Goal: Task Accomplishment & Management: Use online tool/utility

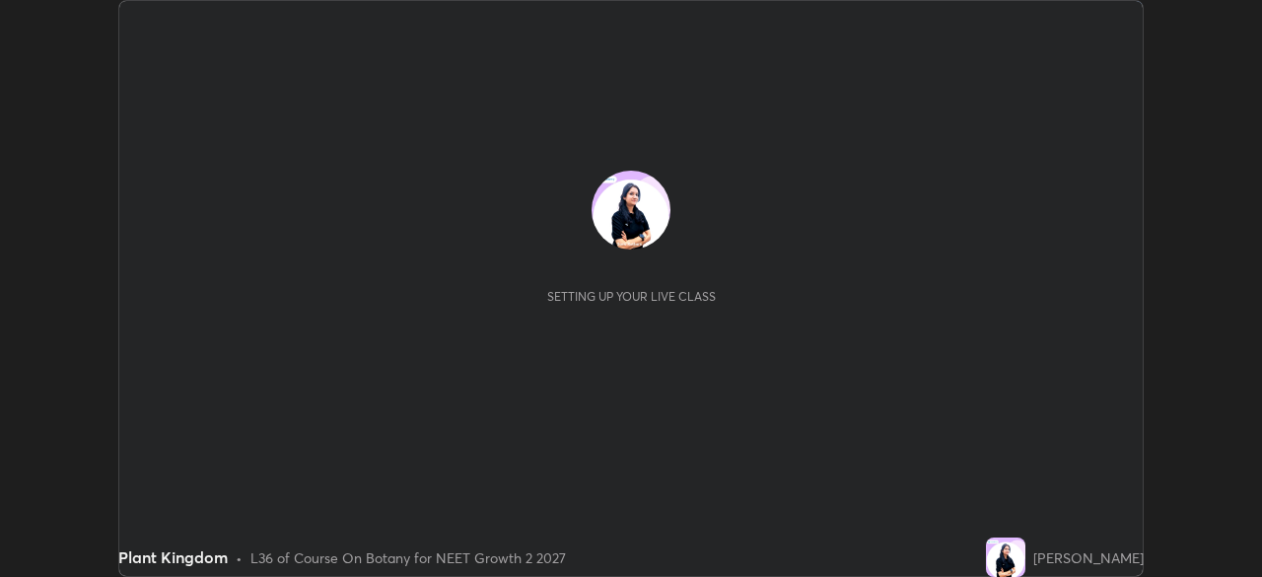
scroll to position [577, 1261]
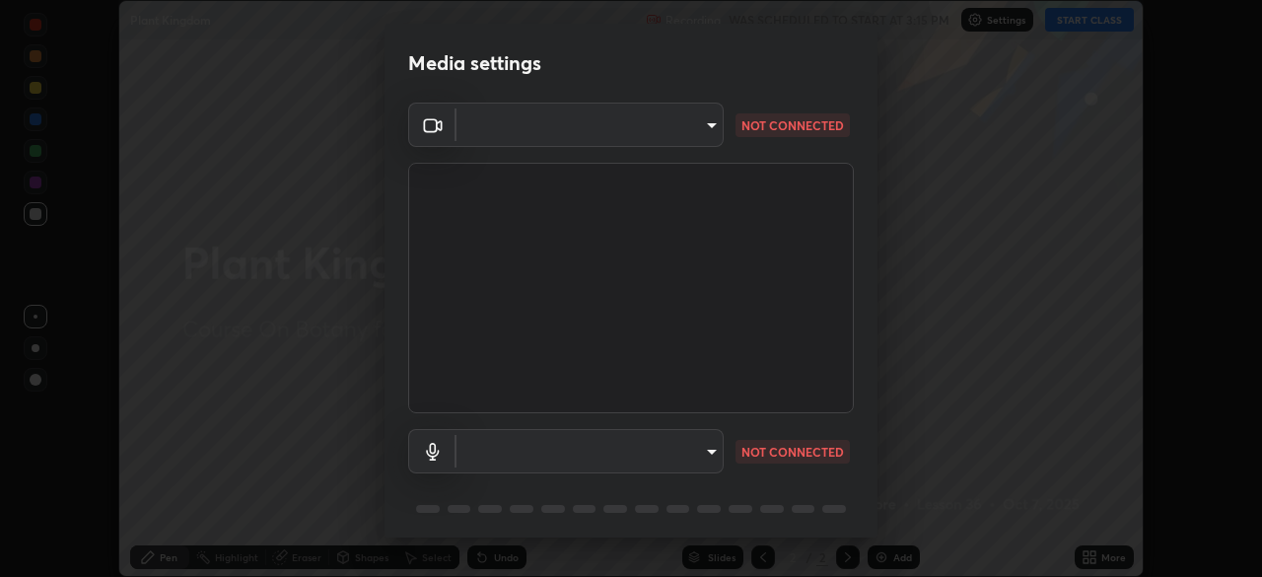
type input "1f9a14f4e709457ebf112205797e18a3e67481265364eba5019e6b99b7ce7553"
type input "default"
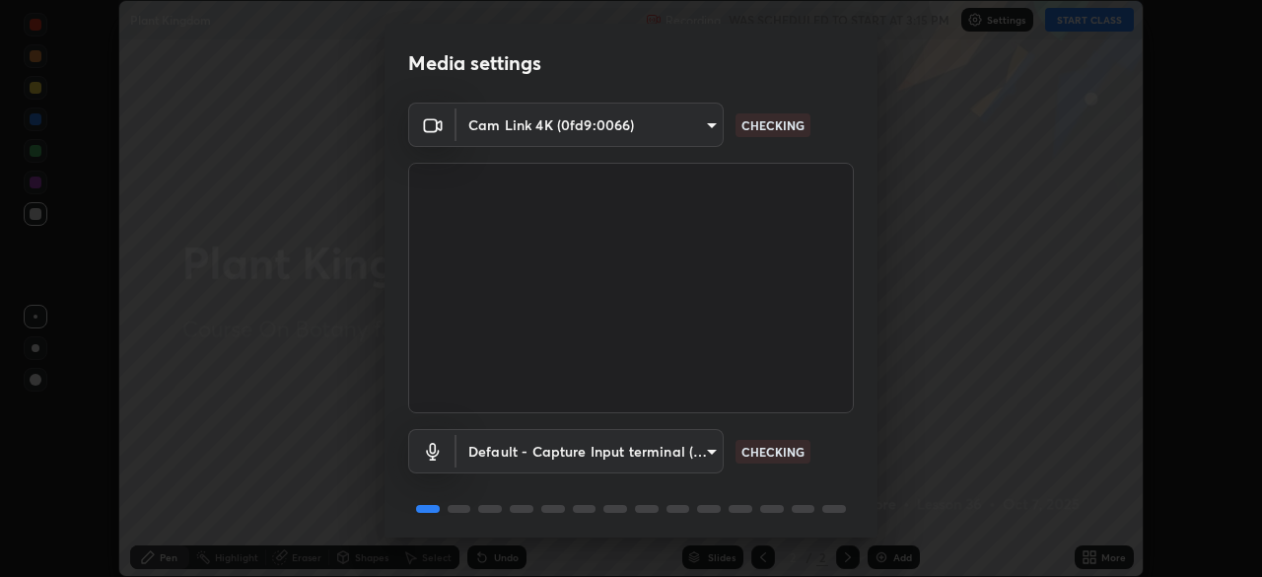
scroll to position [48, 0]
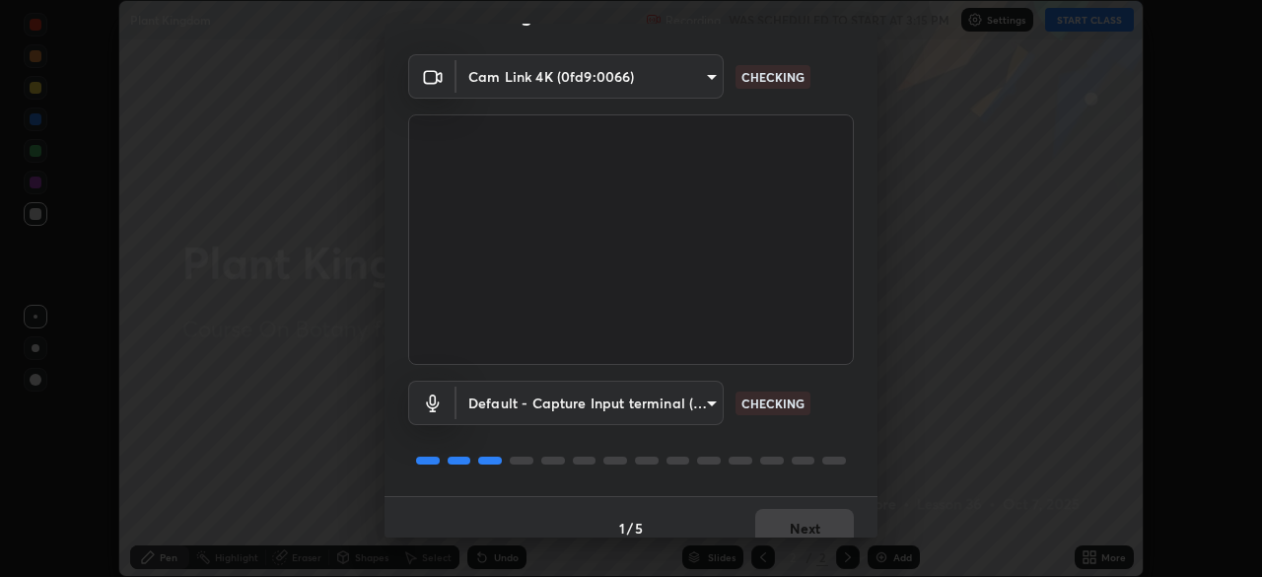
click at [835, 386] on div "Default - Capture Input terminal (Digital Array MIC) (2207:0019) default CHECKI…" at bounding box center [631, 403] width 446 height 44
click at [809, 522] on button "Next" at bounding box center [804, 528] width 99 height 39
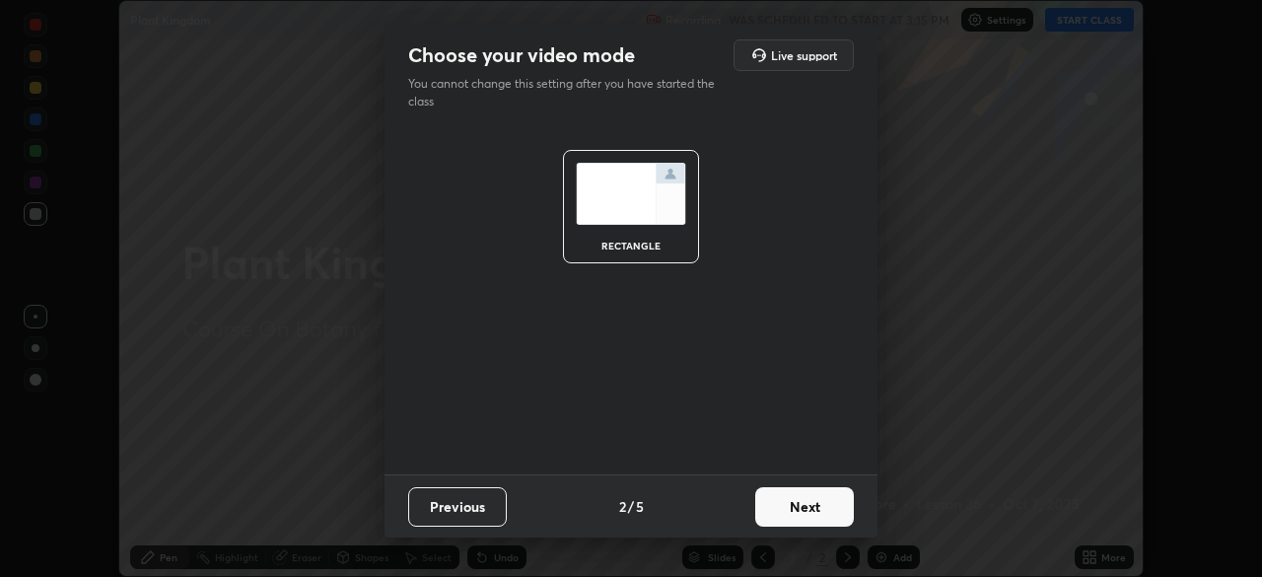
click at [821, 514] on button "Next" at bounding box center [804, 506] width 99 height 39
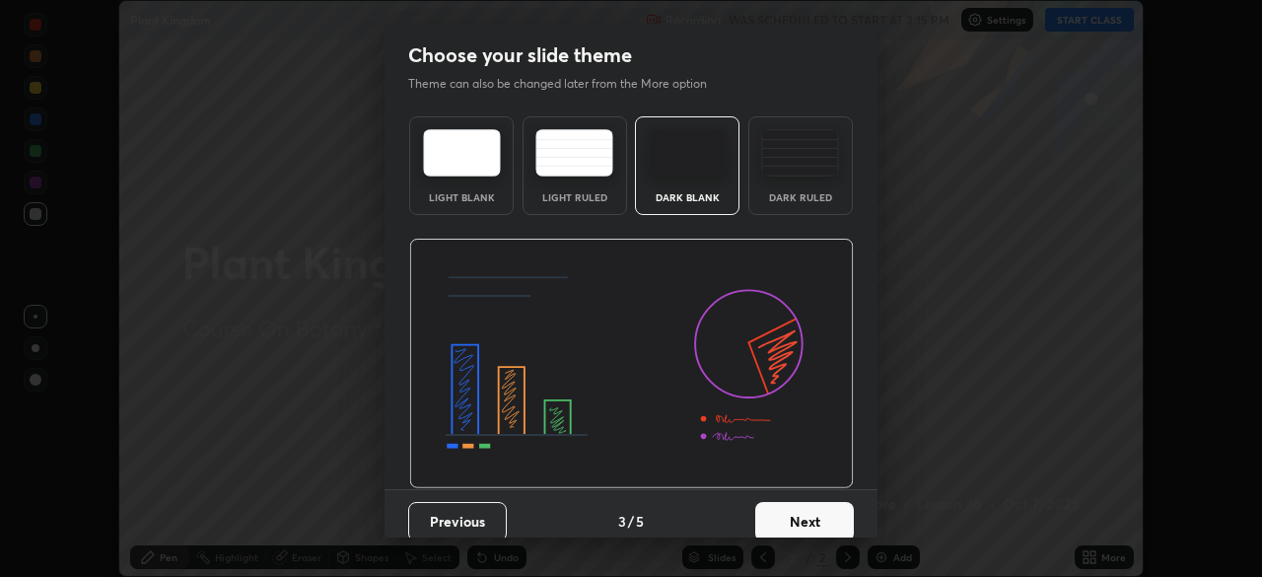
click at [830, 511] on button "Next" at bounding box center [804, 521] width 99 height 39
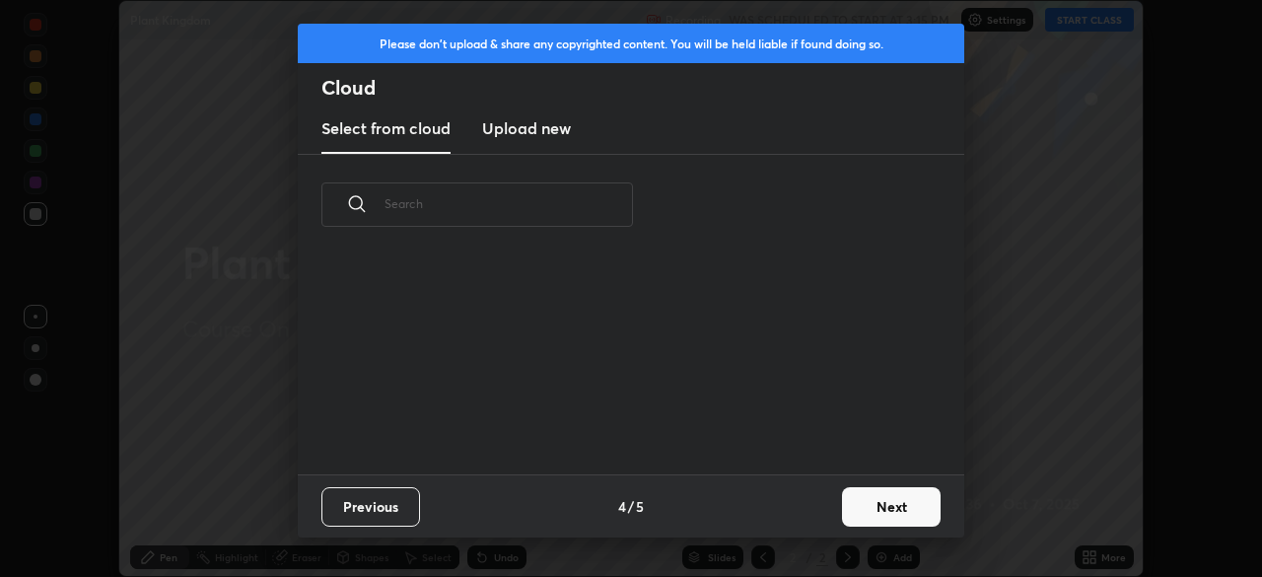
click at [890, 504] on button "Next" at bounding box center [891, 506] width 99 height 39
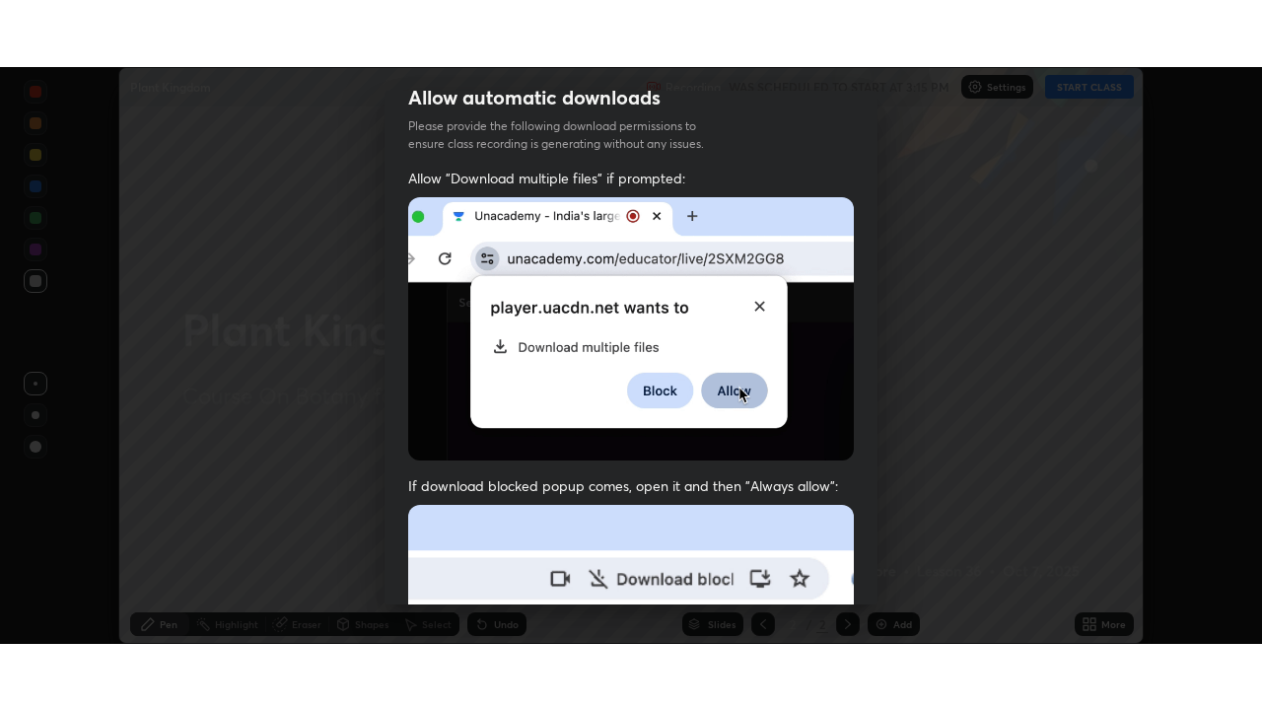
scroll to position [472, 0]
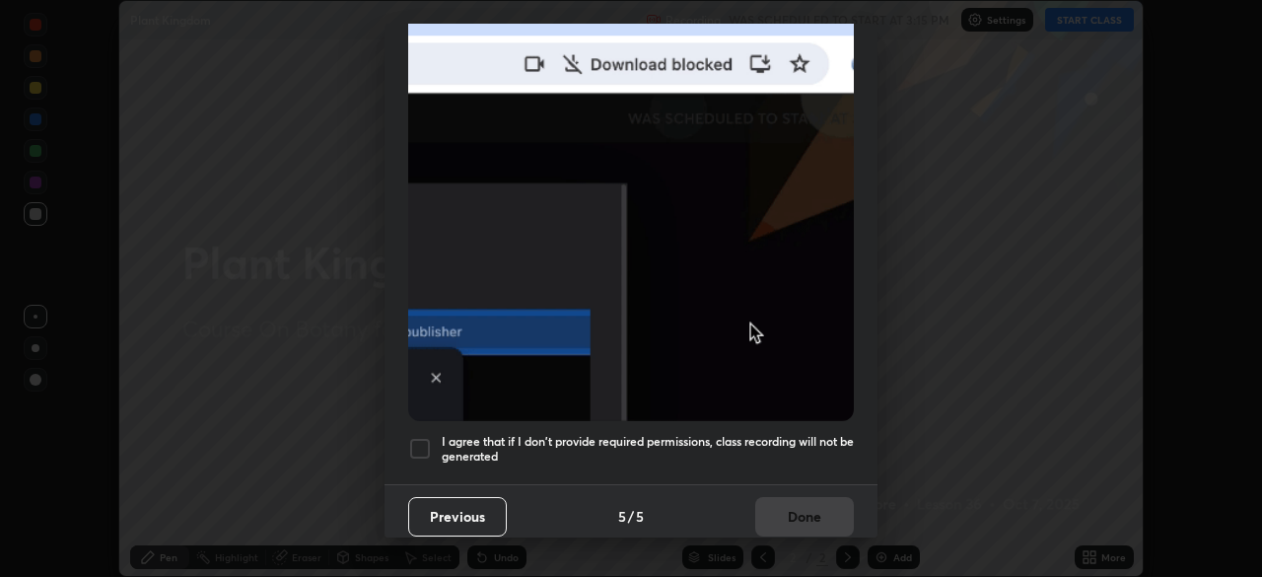
click at [418, 437] on div at bounding box center [420, 449] width 24 height 24
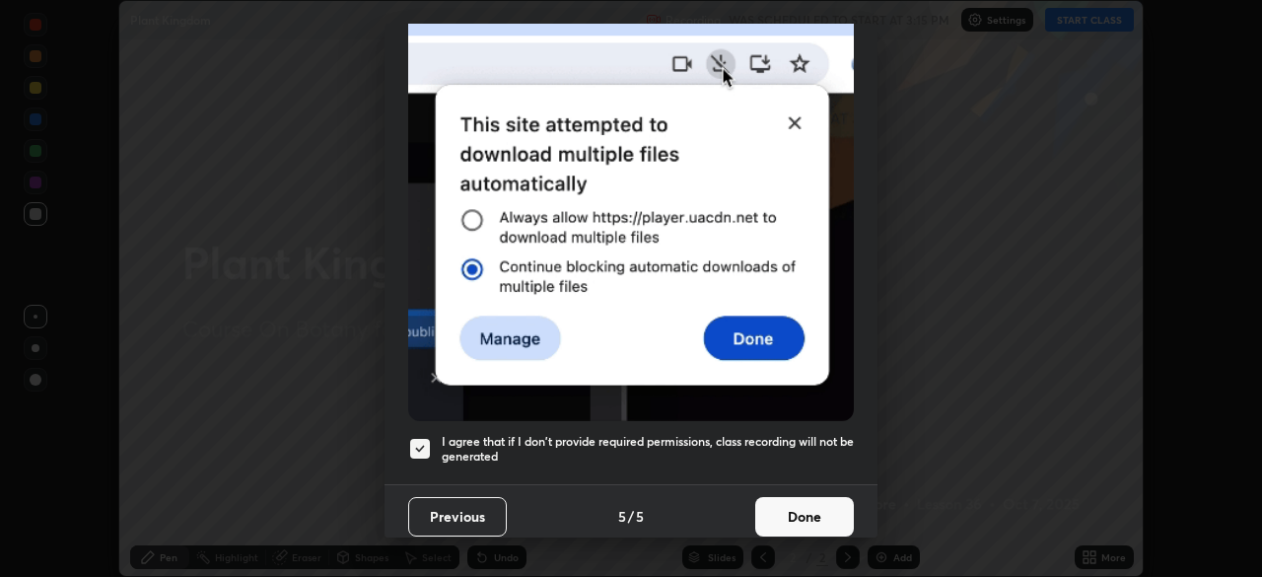
click at [812, 505] on button "Done" at bounding box center [804, 516] width 99 height 39
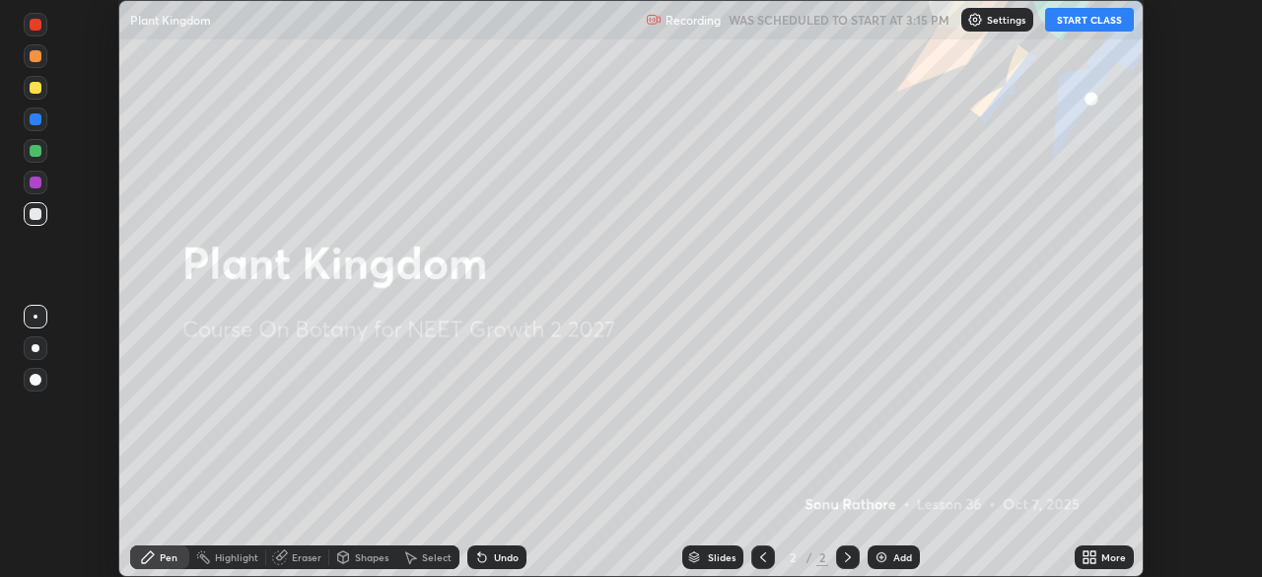
click at [1099, 556] on div "More" at bounding box center [1104, 557] width 59 height 24
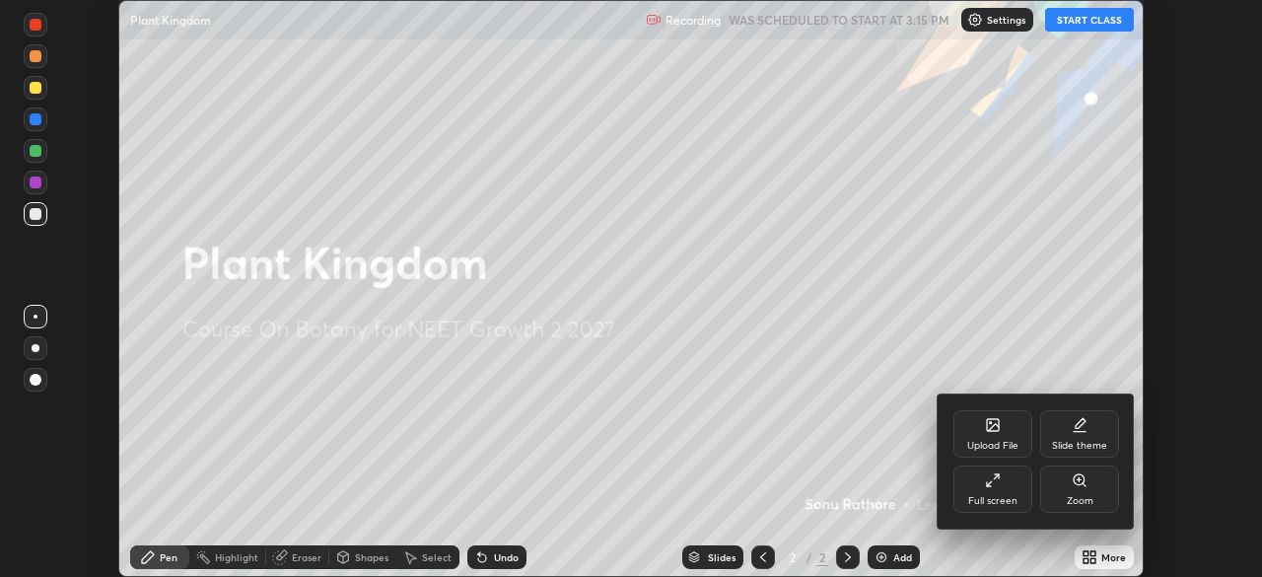
click at [997, 499] on div "Full screen" at bounding box center [992, 501] width 49 height 10
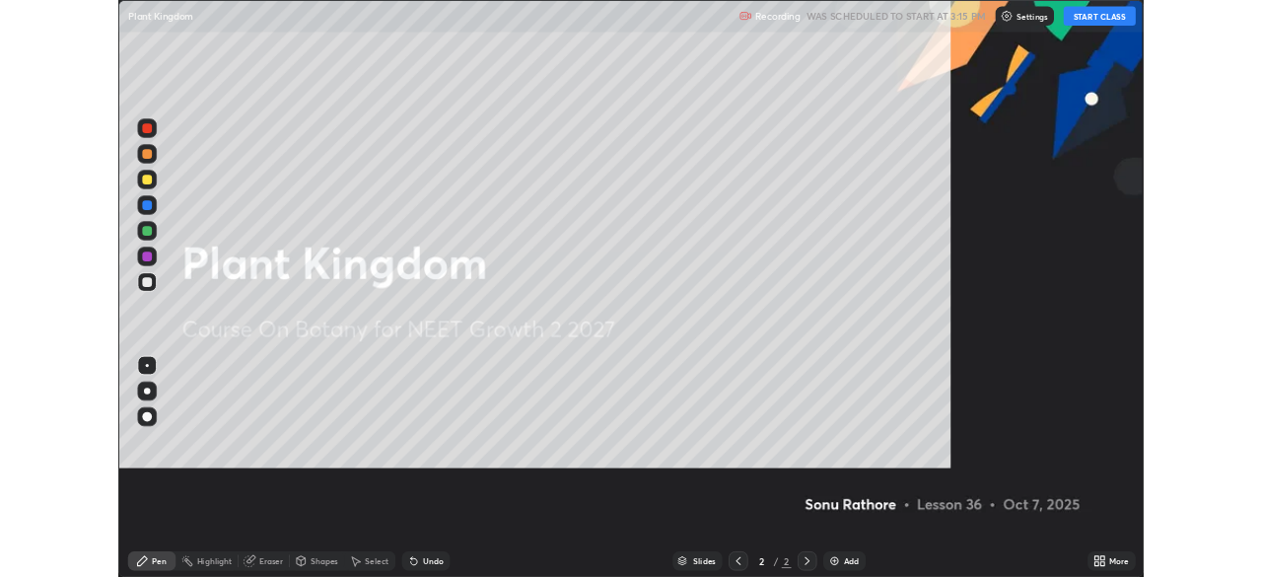
scroll to position [710, 1262]
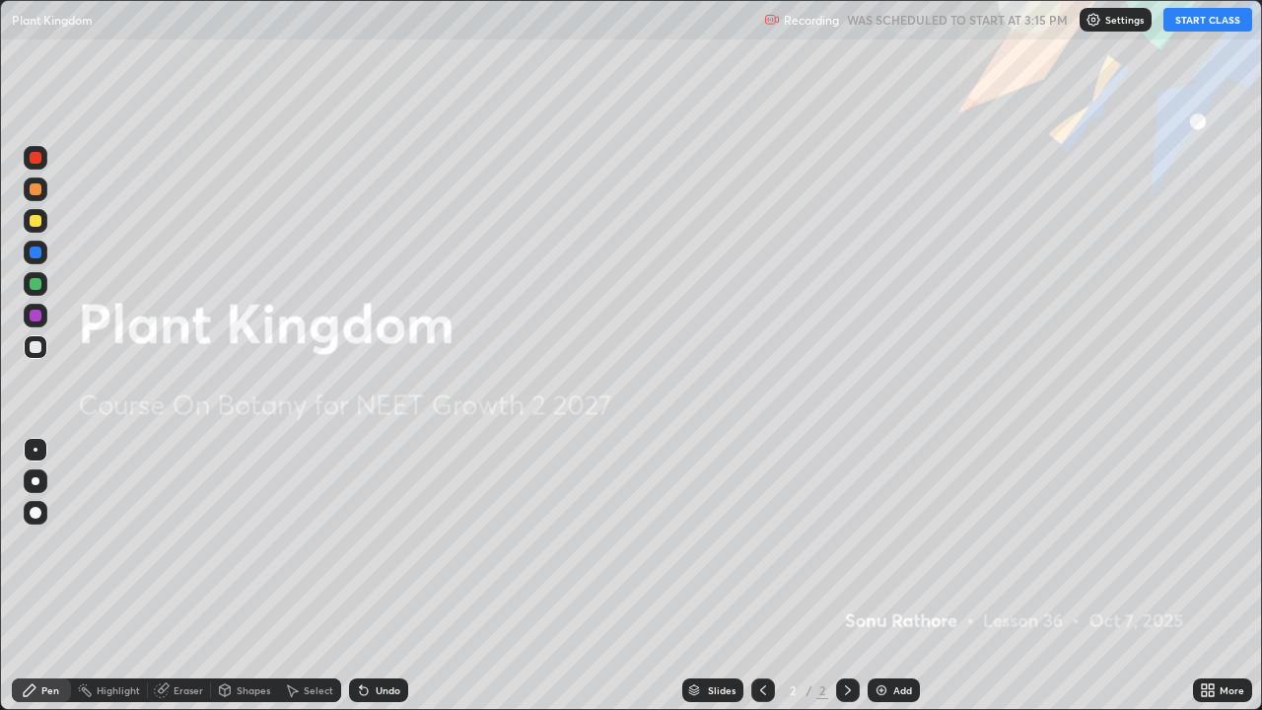
click at [1220, 20] on button "START CLASS" at bounding box center [1208, 20] width 89 height 24
click at [894, 576] on div "Add" at bounding box center [902, 690] width 19 height 10
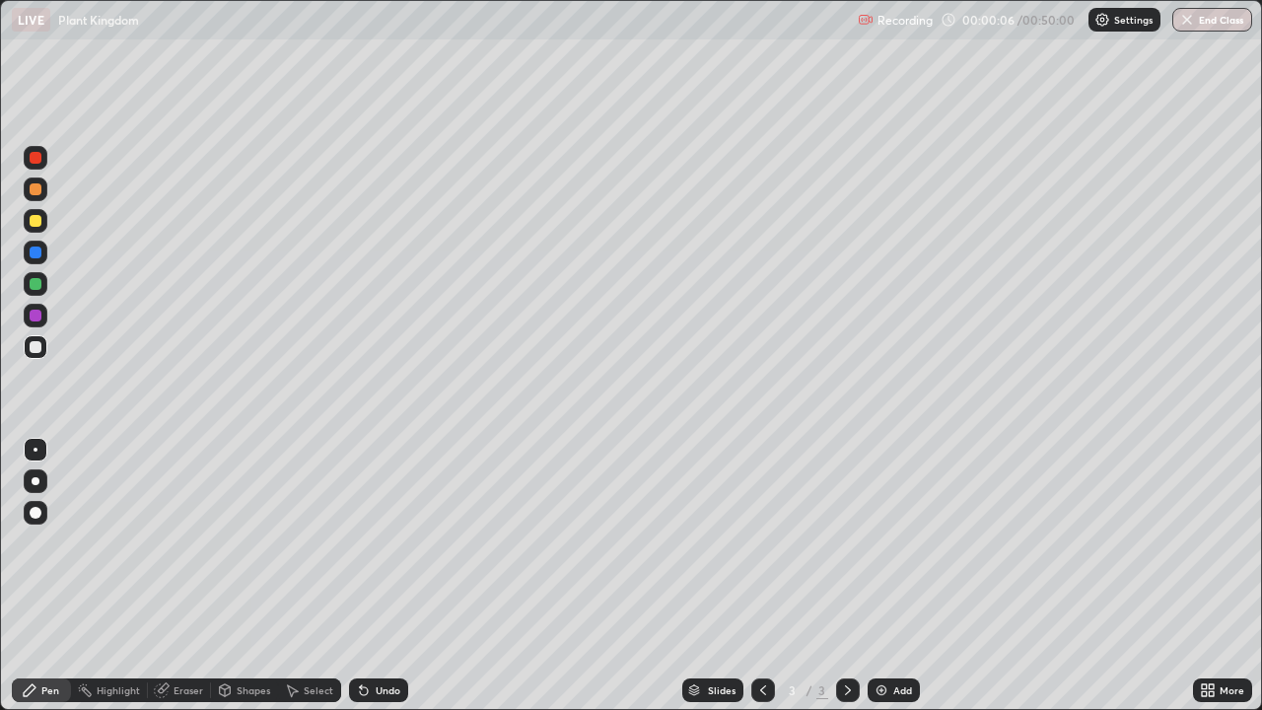
click at [32, 223] on div at bounding box center [36, 221] width 12 height 12
click at [35, 351] on div at bounding box center [36, 347] width 12 height 12
click at [185, 576] on div "Eraser" at bounding box center [189, 690] width 30 height 10
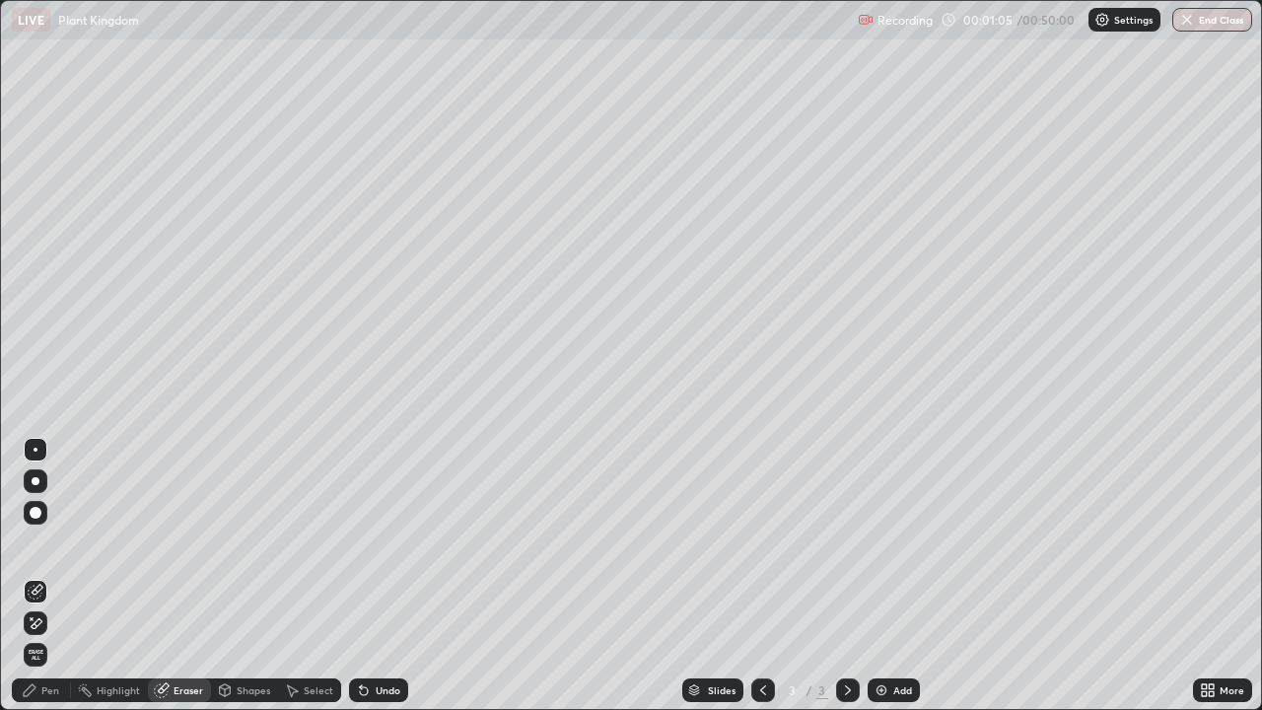
click at [43, 576] on div "Pen" at bounding box center [50, 690] width 18 height 10
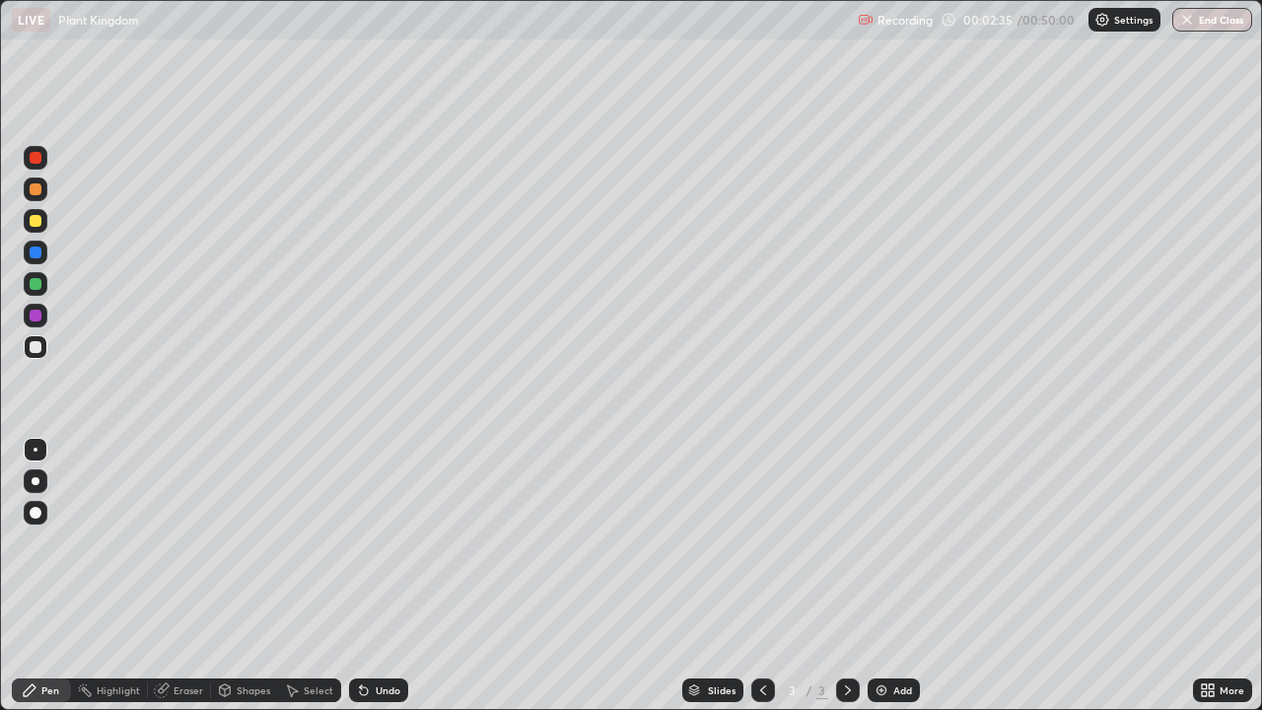
click at [35, 221] on div at bounding box center [36, 221] width 12 height 12
click at [34, 484] on div at bounding box center [36, 481] width 8 height 8
click at [33, 343] on div at bounding box center [36, 347] width 12 height 12
click at [35, 450] on div at bounding box center [36, 450] width 4 height 4
click at [893, 576] on div "Add" at bounding box center [894, 690] width 52 height 24
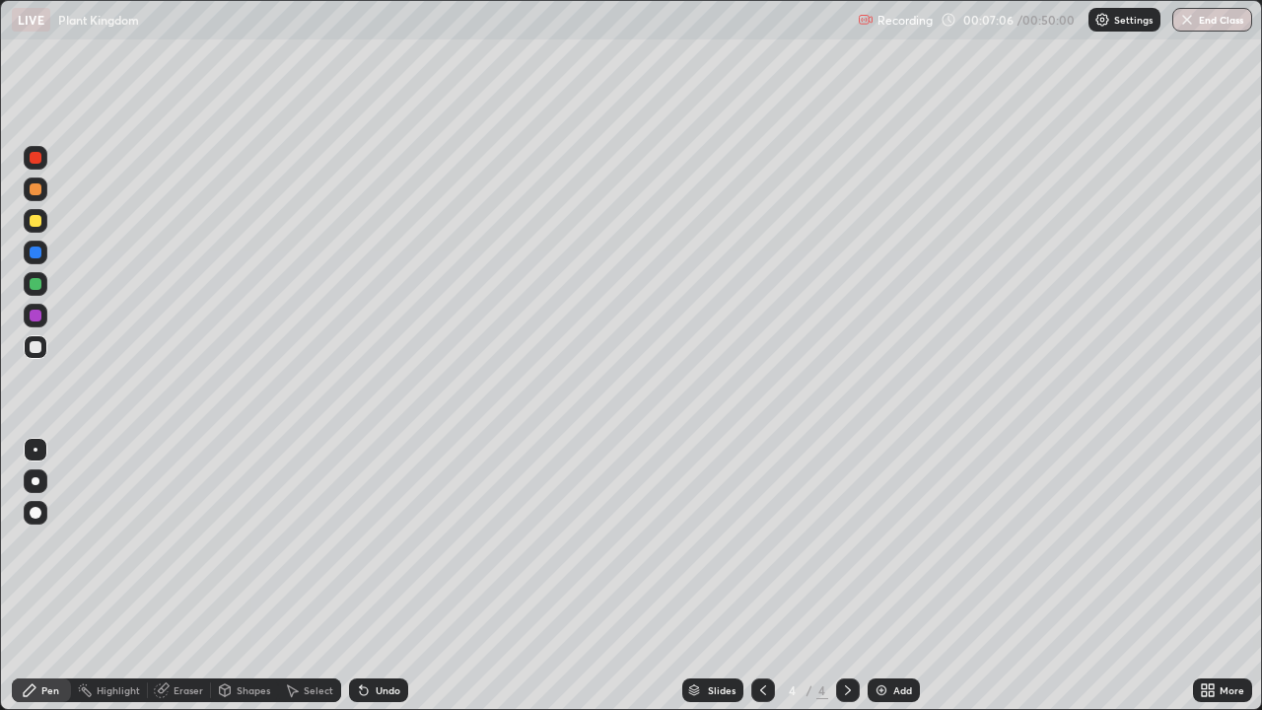
click at [887, 576] on div "Add" at bounding box center [894, 690] width 52 height 24
click at [37, 348] on div at bounding box center [36, 347] width 12 height 12
click at [179, 576] on div "Eraser" at bounding box center [189, 690] width 30 height 10
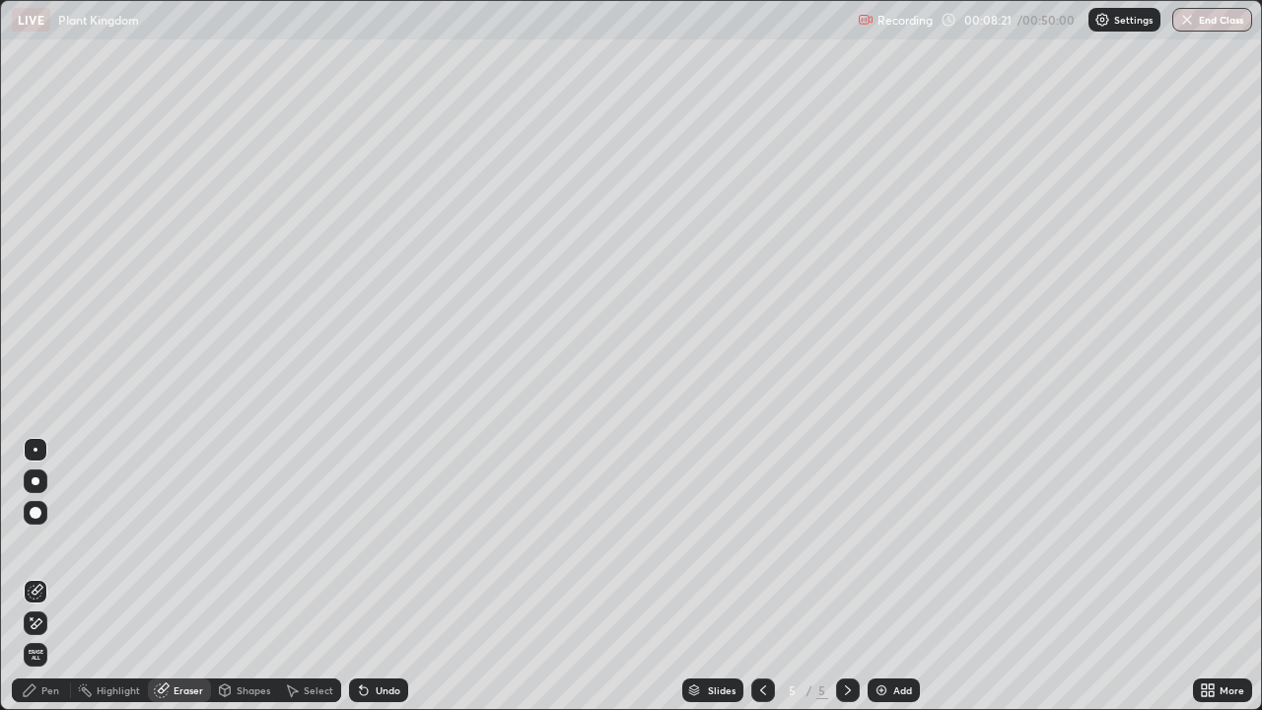
click at [57, 576] on div "Pen" at bounding box center [50, 690] width 18 height 10
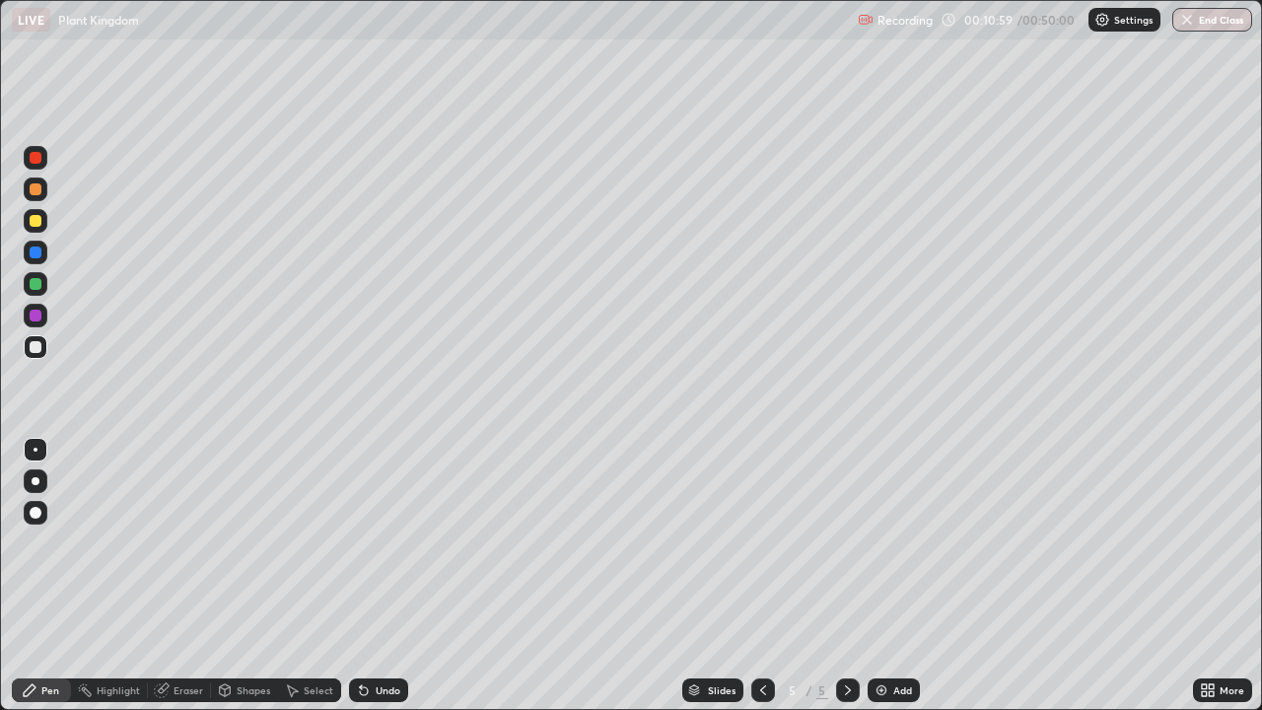
click at [764, 576] on icon at bounding box center [763, 690] width 16 height 16
click at [760, 576] on icon at bounding box center [763, 690] width 6 height 10
click at [844, 576] on icon at bounding box center [848, 690] width 16 height 16
click at [846, 576] on icon at bounding box center [848, 690] width 16 height 16
click at [35, 215] on div at bounding box center [36, 221] width 12 height 12
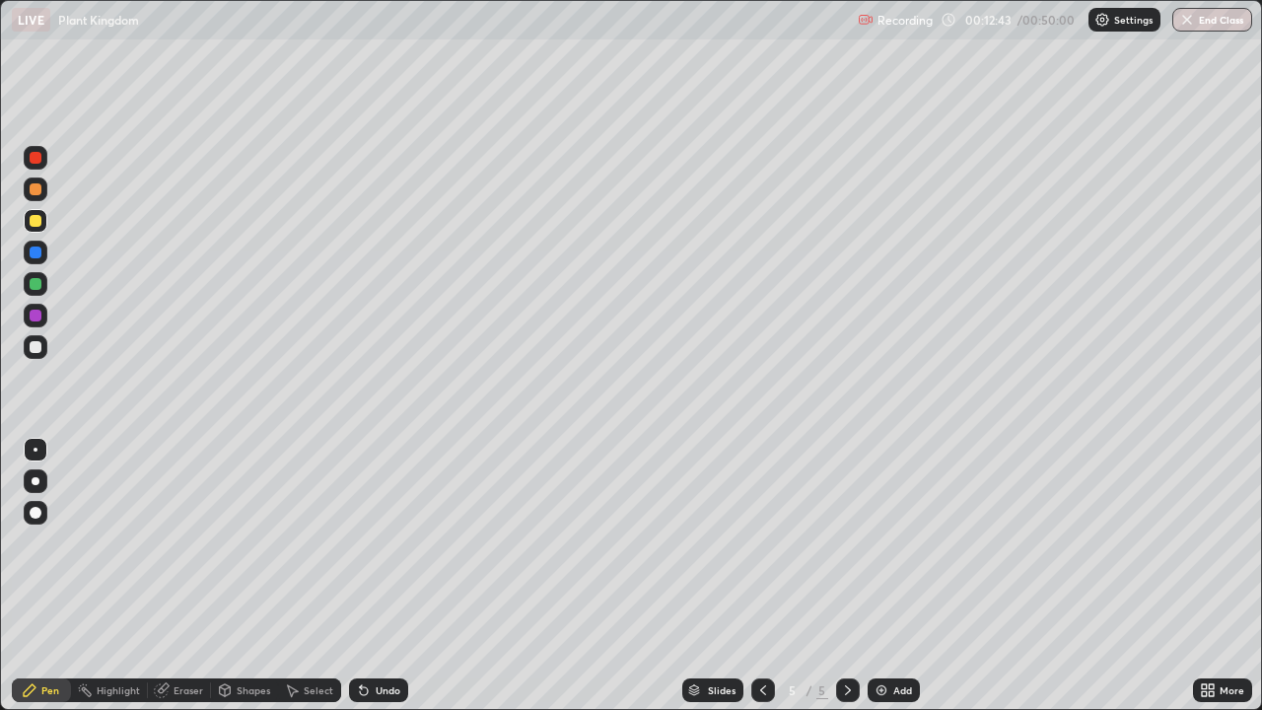
click at [33, 349] on div at bounding box center [36, 347] width 12 height 12
click at [190, 576] on div "Eraser" at bounding box center [189, 690] width 30 height 10
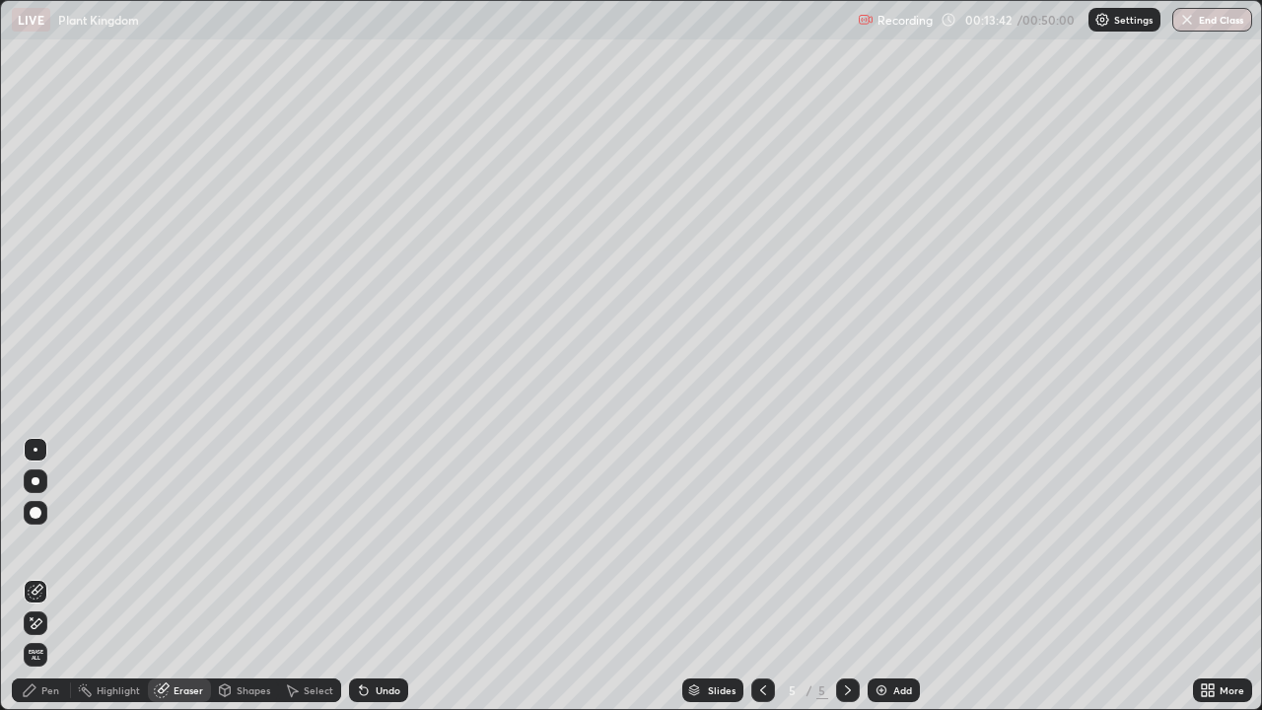
click at [45, 576] on div "Pen" at bounding box center [50, 690] width 18 height 10
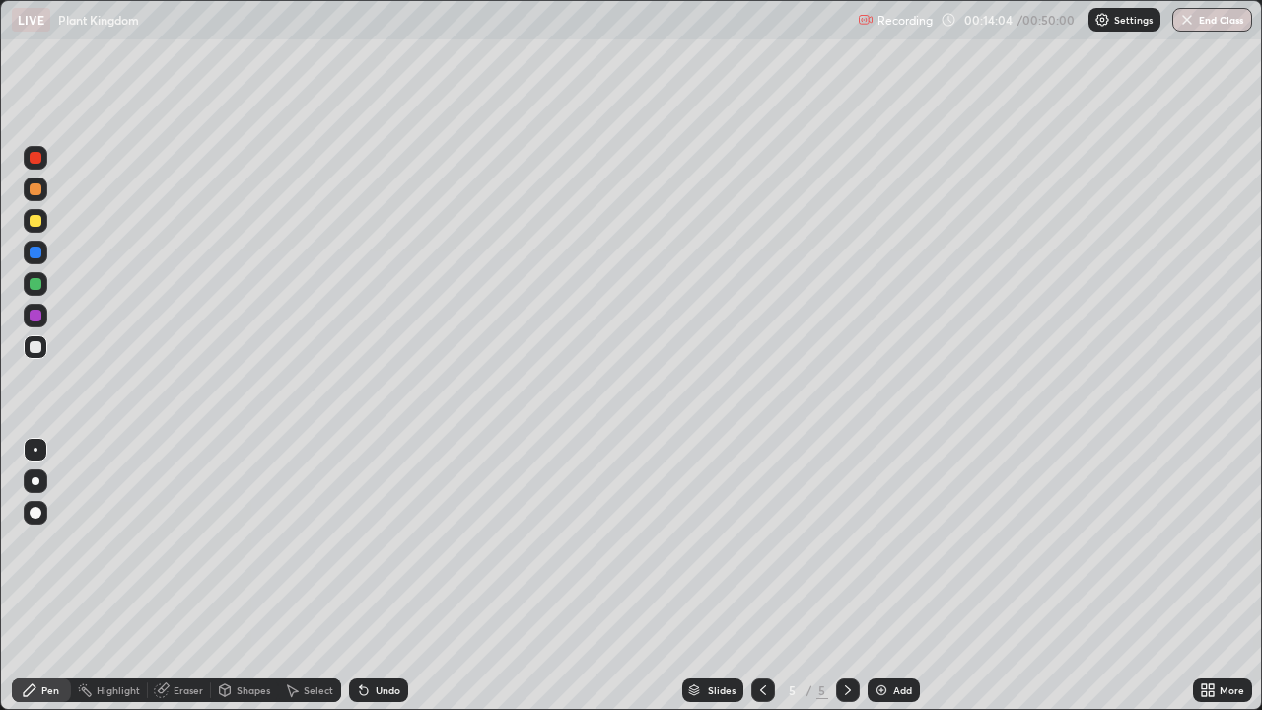
click at [1218, 576] on div "More" at bounding box center [1222, 690] width 59 height 24
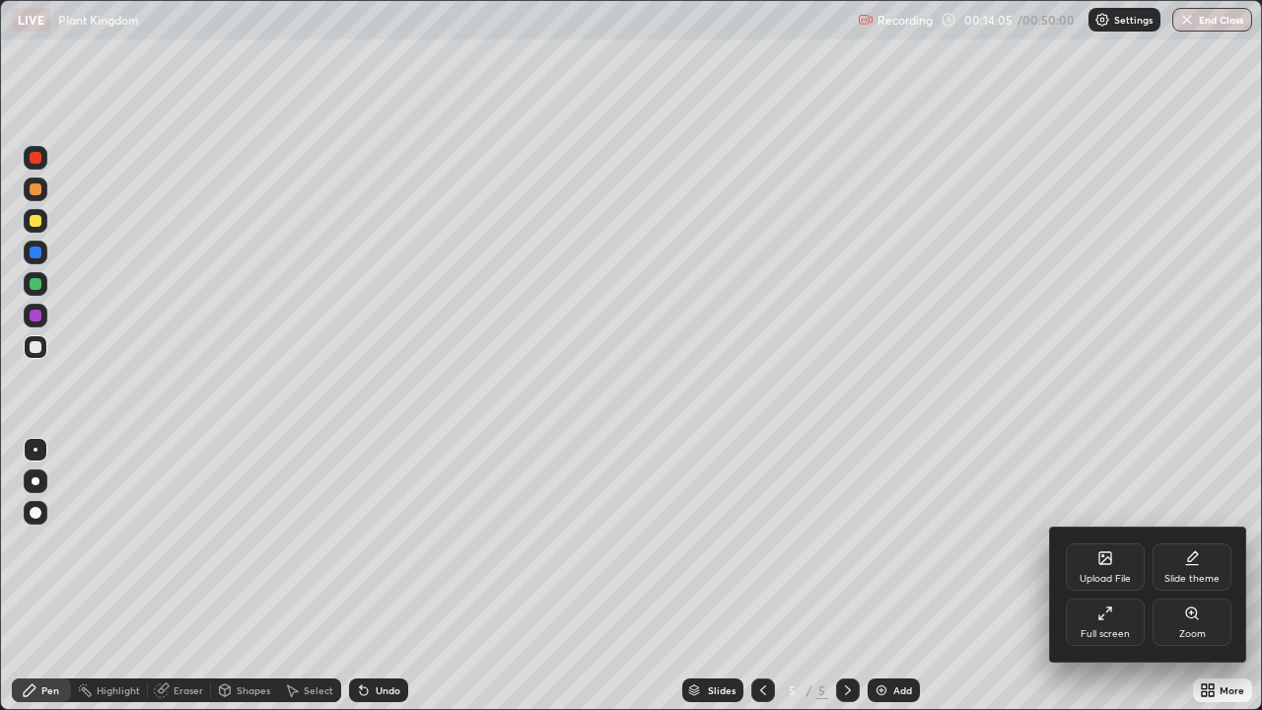
click at [1099, 576] on icon at bounding box center [1106, 613] width 16 height 16
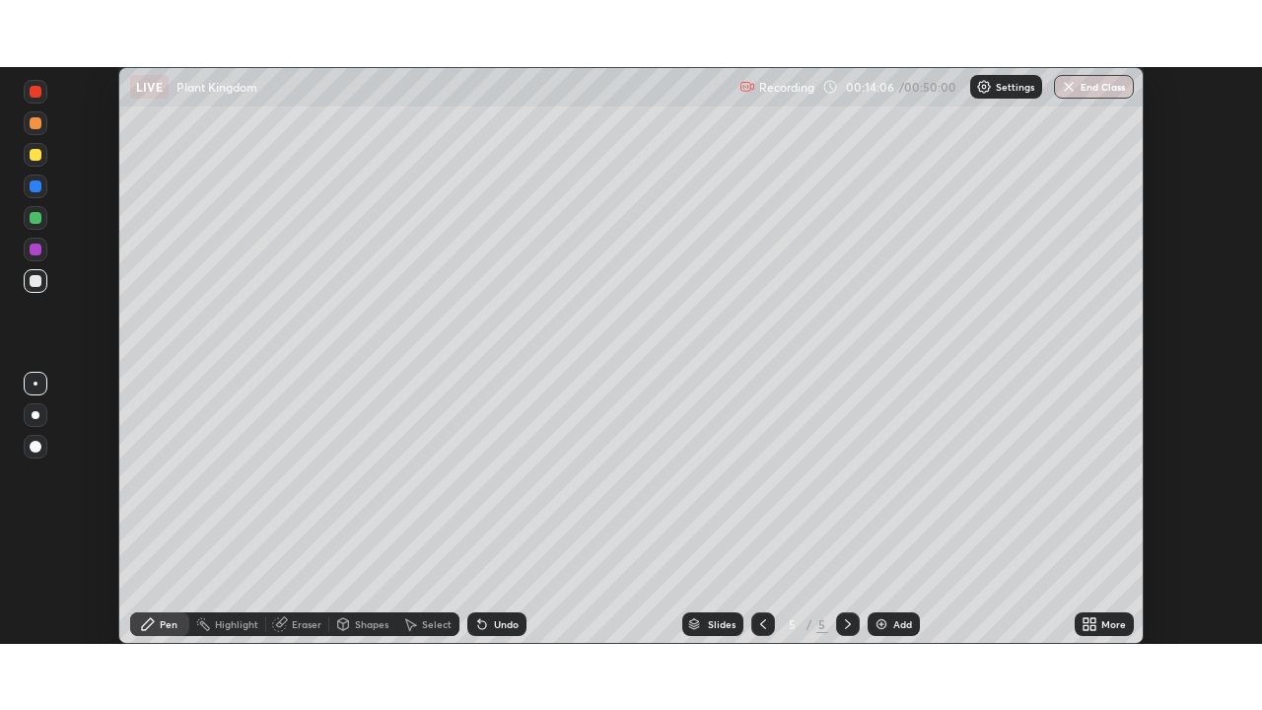
scroll to position [98033, 97348]
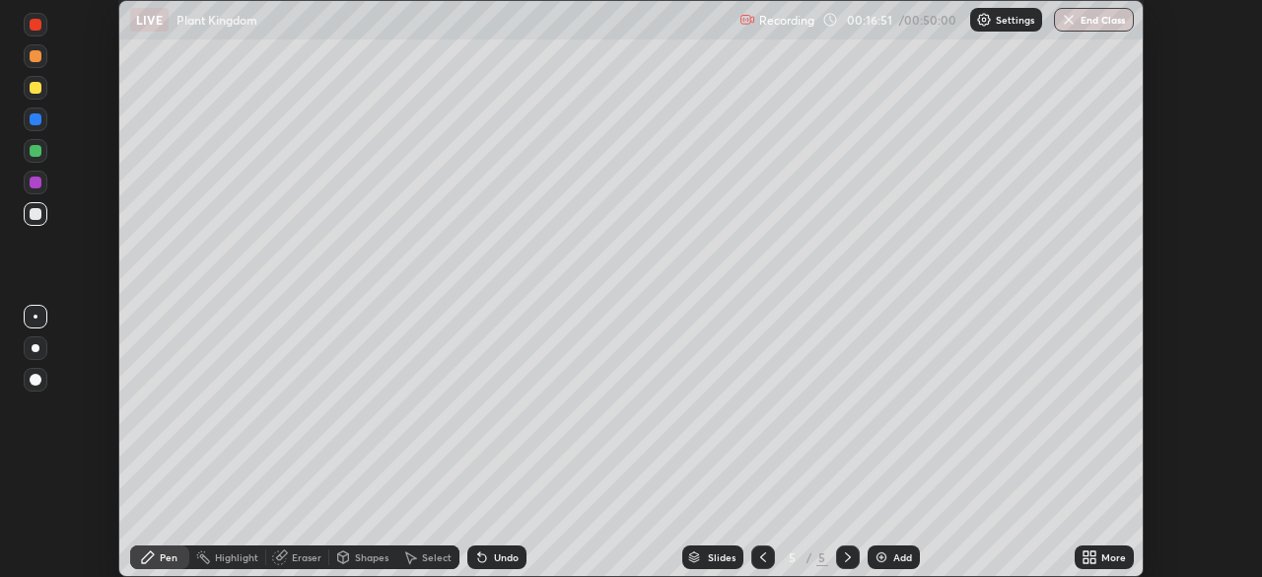
click at [1101, 558] on div "More" at bounding box center [1113, 557] width 25 height 10
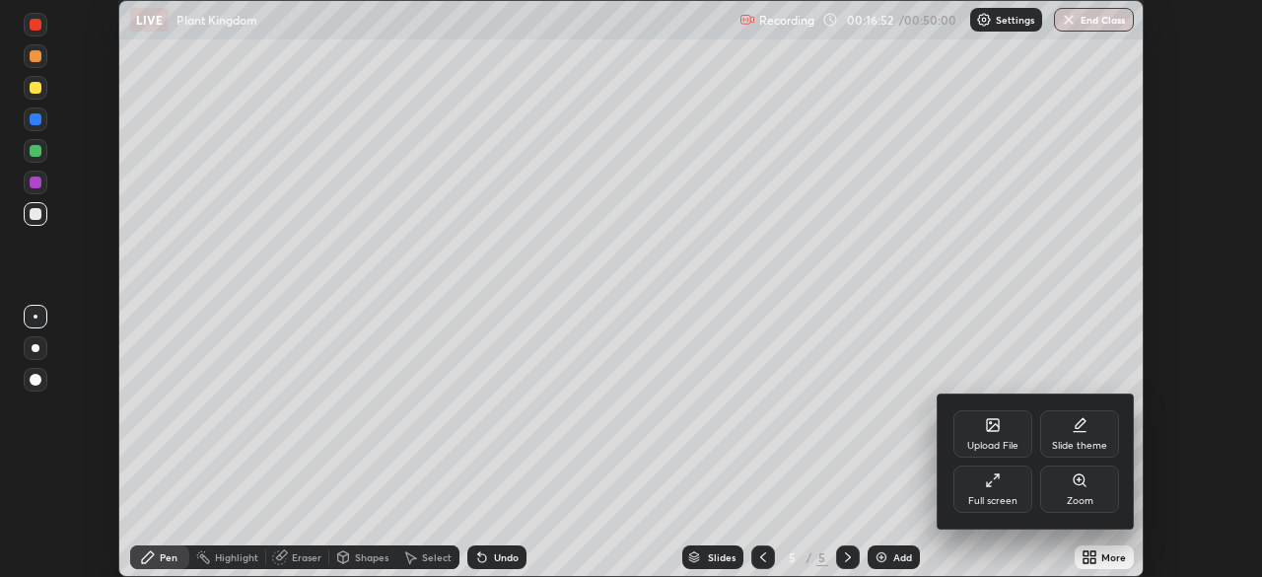
click at [1000, 482] on icon at bounding box center [993, 480] width 16 height 16
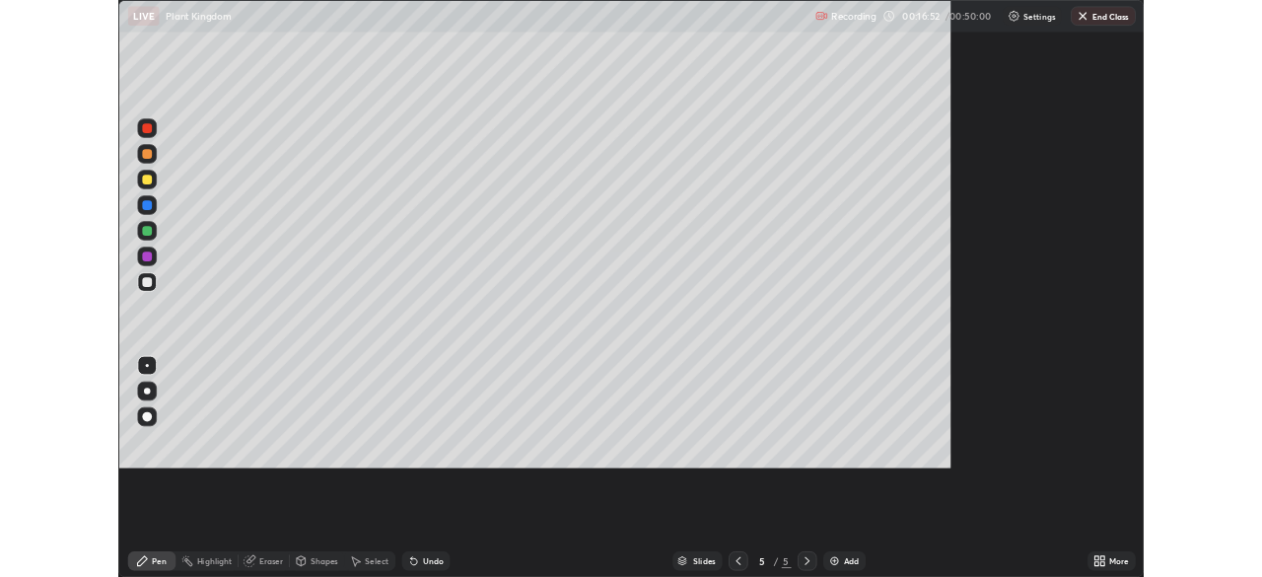
scroll to position [710, 1262]
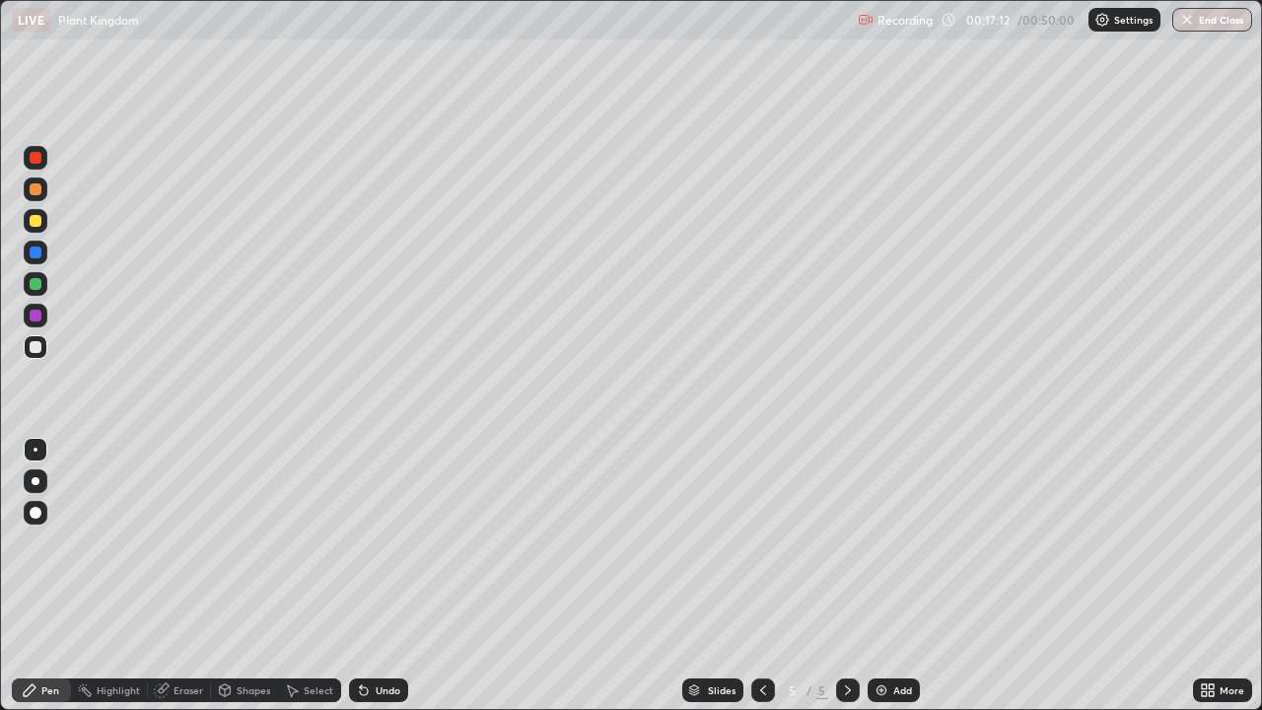
click at [769, 576] on div at bounding box center [763, 690] width 24 height 24
click at [761, 576] on icon at bounding box center [763, 690] width 6 height 10
click at [845, 576] on icon at bounding box center [848, 690] width 16 height 16
click at [847, 576] on icon at bounding box center [848, 690] width 6 height 10
click at [35, 222] on div at bounding box center [36, 221] width 12 height 12
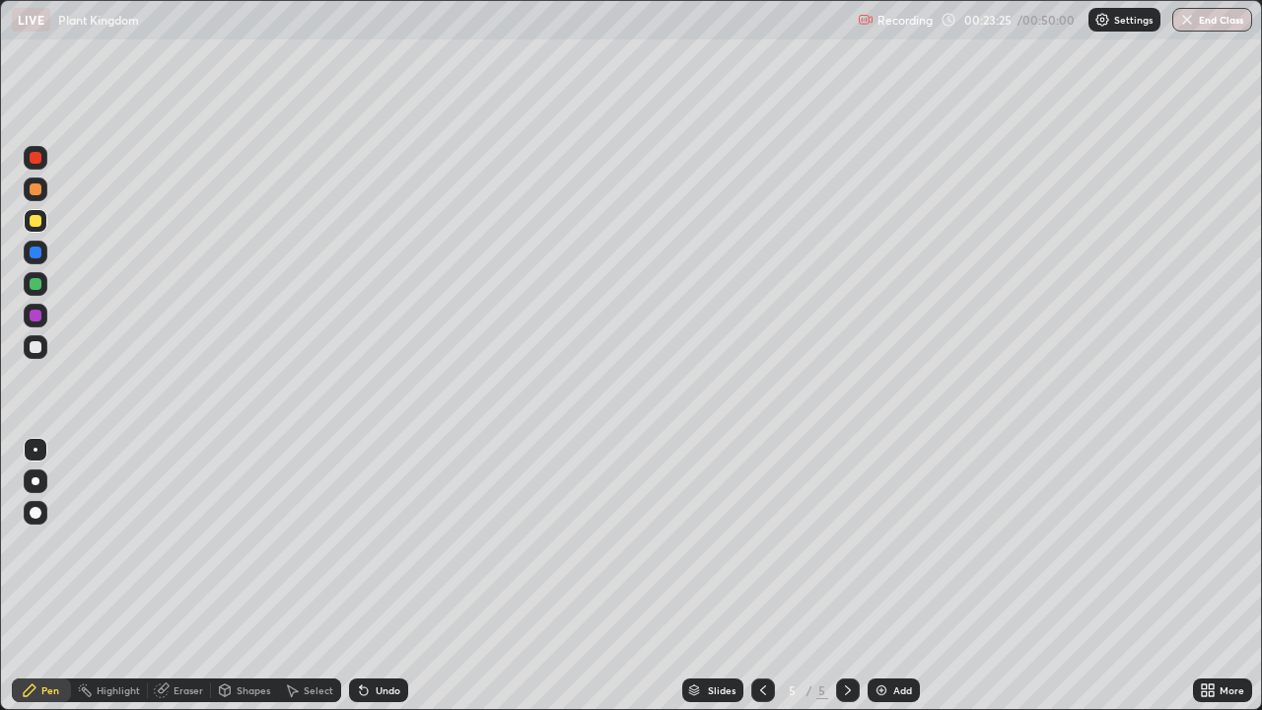
click at [38, 346] on div at bounding box center [36, 347] width 12 height 12
click at [187, 576] on div "Eraser" at bounding box center [189, 690] width 30 height 10
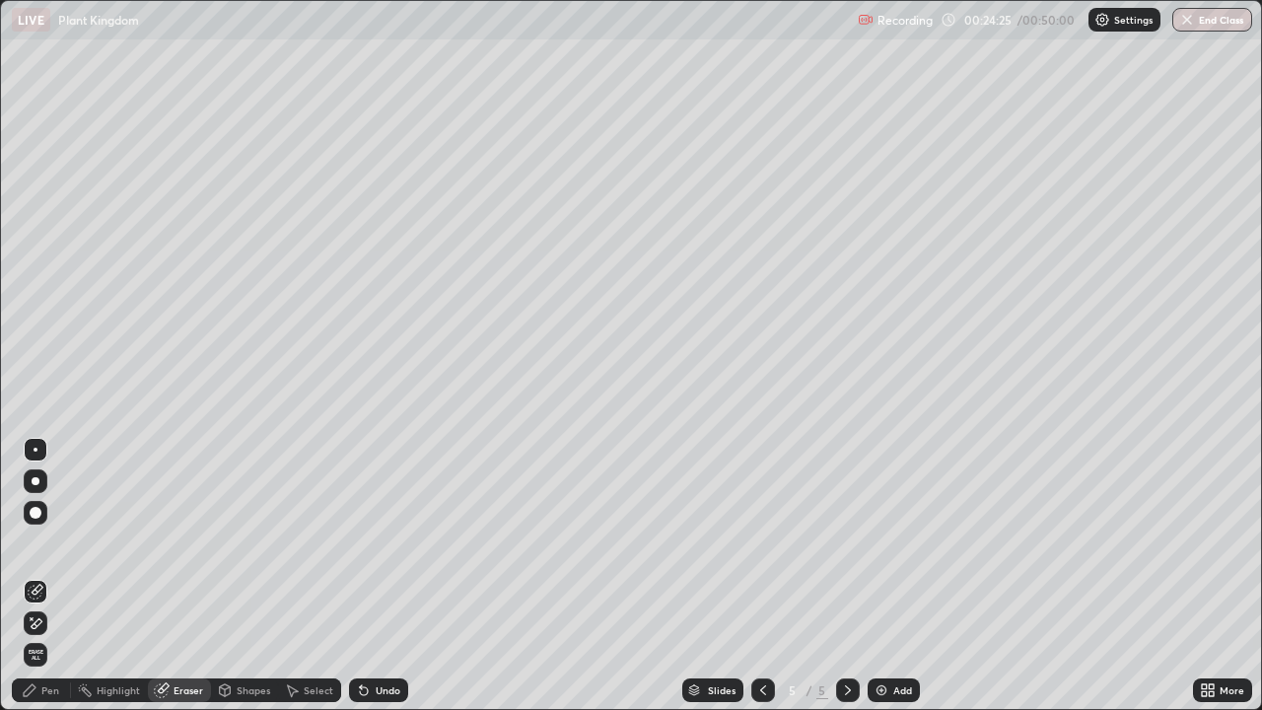
click at [51, 576] on div "Pen" at bounding box center [50, 690] width 18 height 10
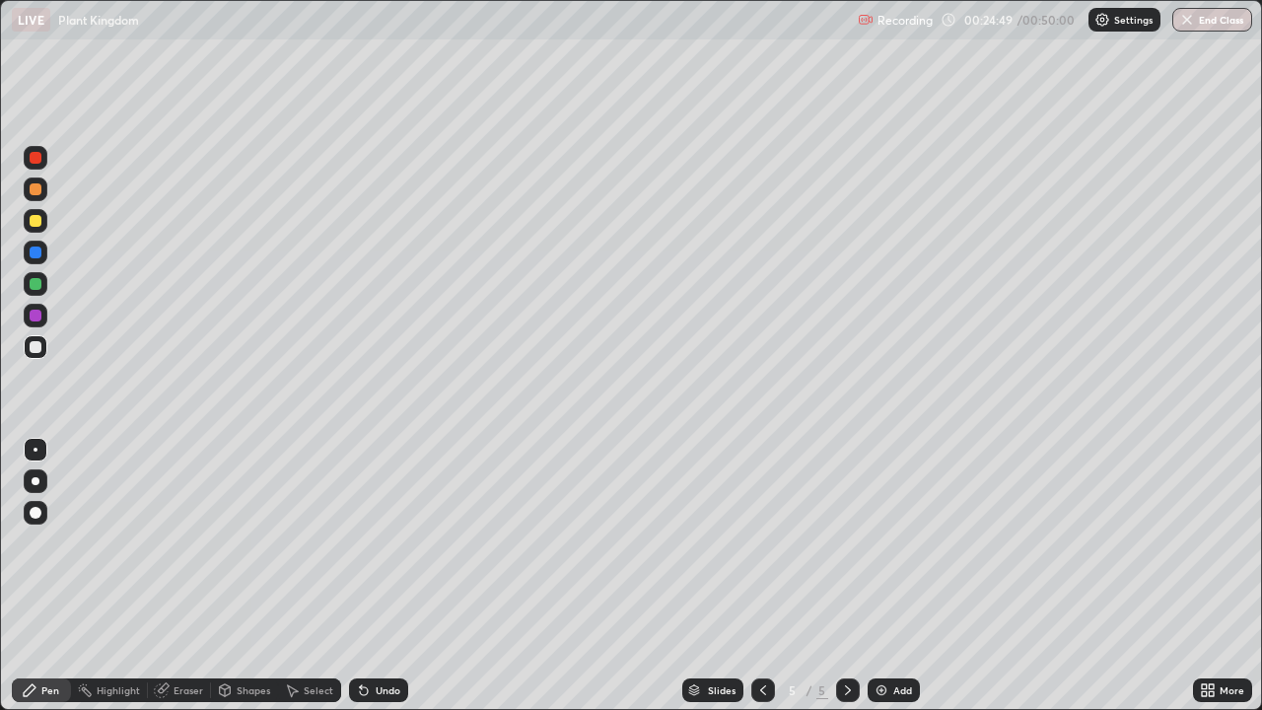
click at [194, 576] on div "Eraser" at bounding box center [189, 690] width 30 height 10
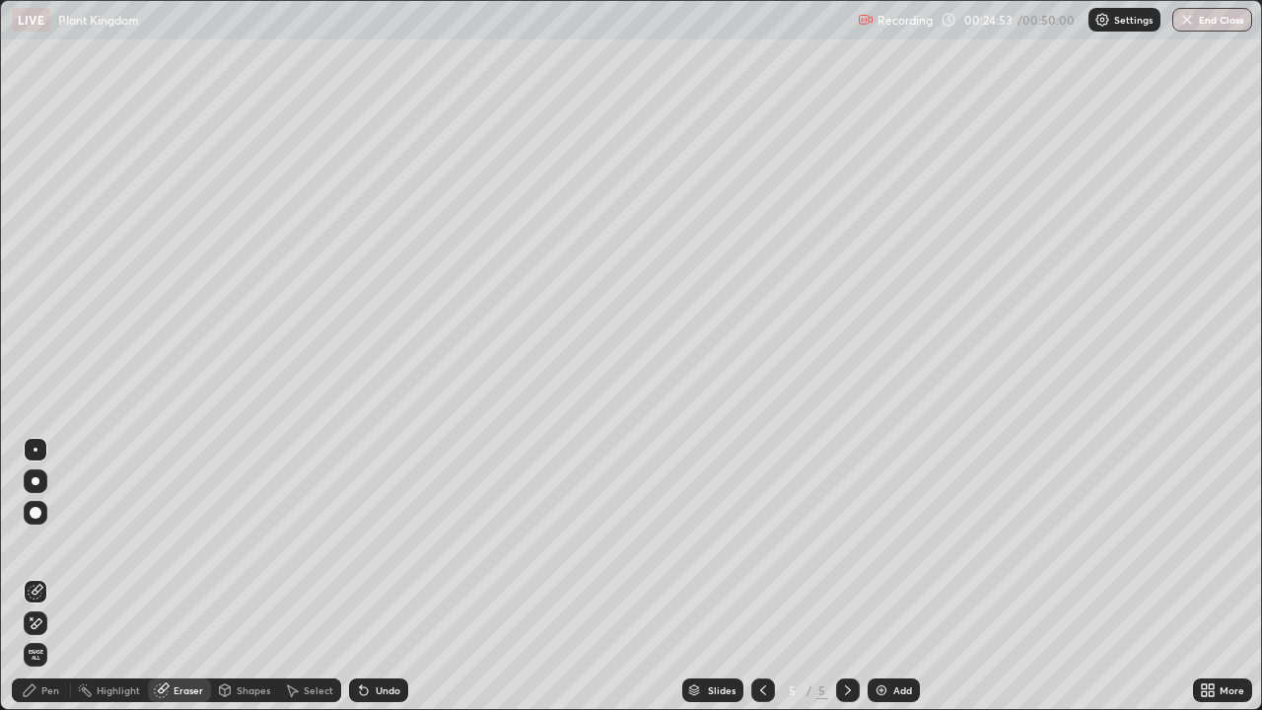
click at [40, 576] on div "Pen" at bounding box center [41, 690] width 59 height 24
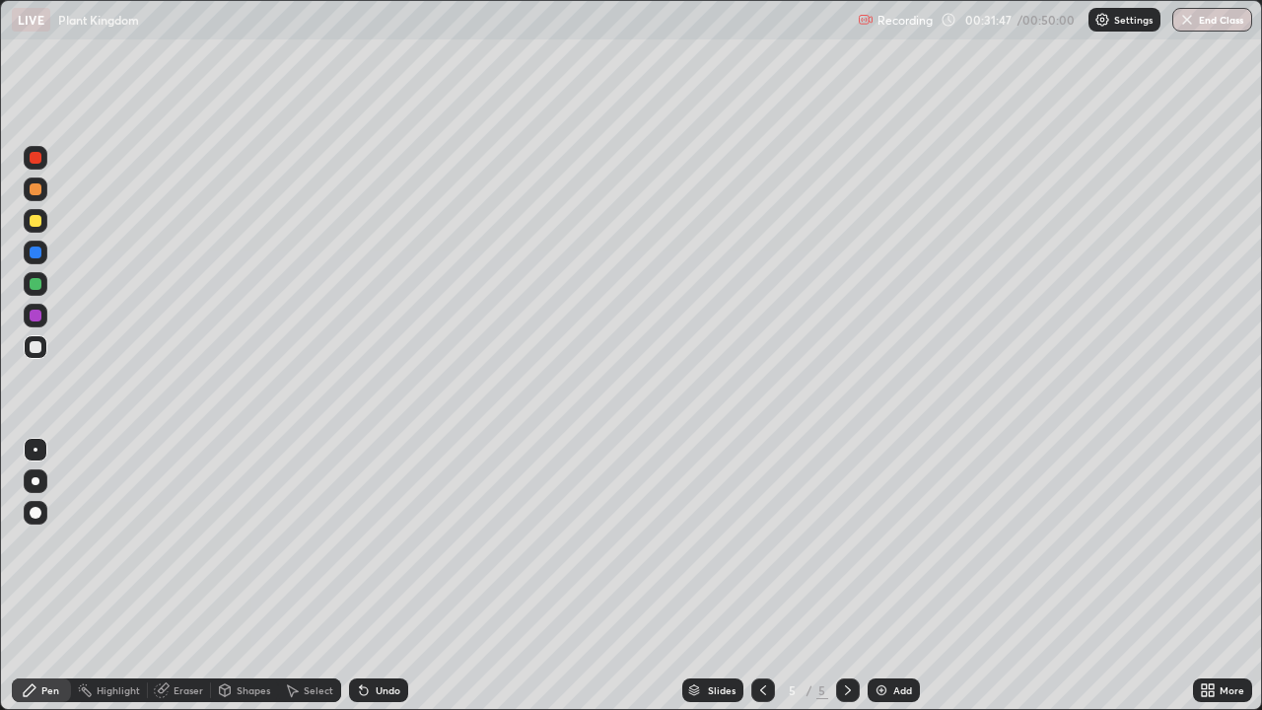
click at [761, 576] on icon at bounding box center [763, 690] width 16 height 16
click at [846, 576] on icon at bounding box center [848, 690] width 16 height 16
click at [845, 576] on icon at bounding box center [848, 690] width 16 height 16
click at [1218, 19] on button "End Class" at bounding box center [1212, 20] width 80 height 24
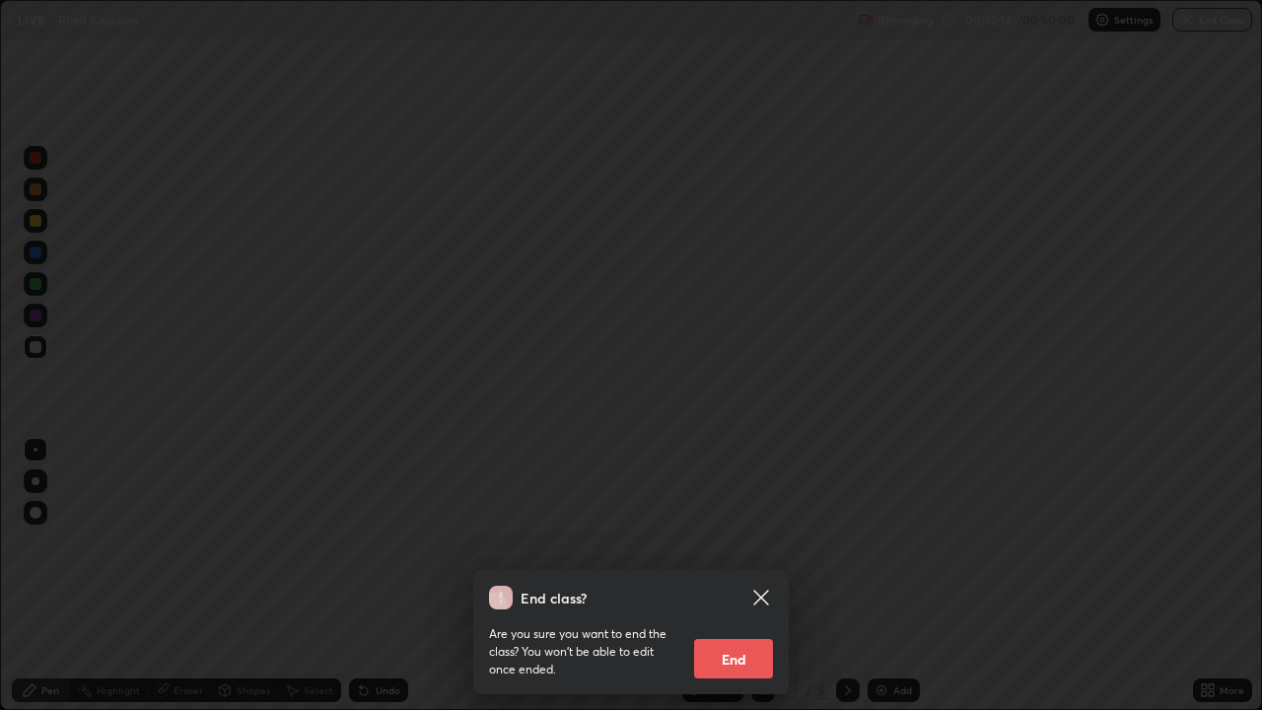
click at [731, 576] on button "End" at bounding box center [733, 658] width 79 height 39
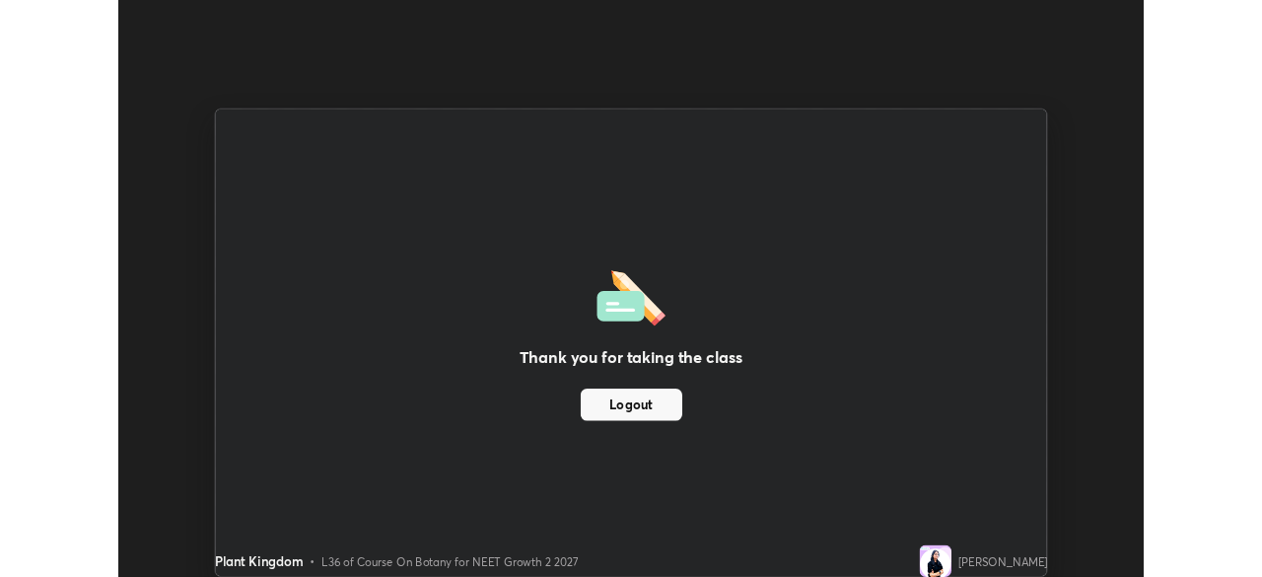
scroll to position [98033, 97348]
